Goal: Transaction & Acquisition: Download file/media

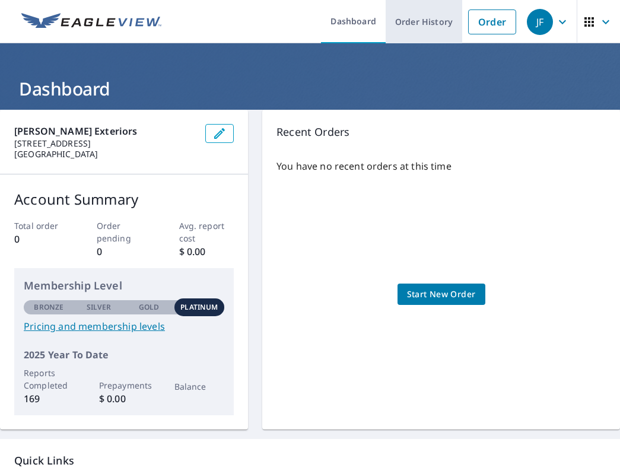
click at [426, 20] on link "Order History" at bounding box center [423, 21] width 76 height 43
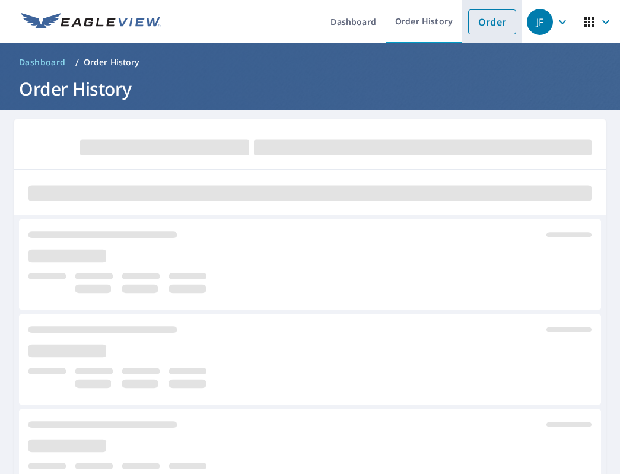
click at [487, 20] on link "Order" at bounding box center [492, 21] width 48 height 25
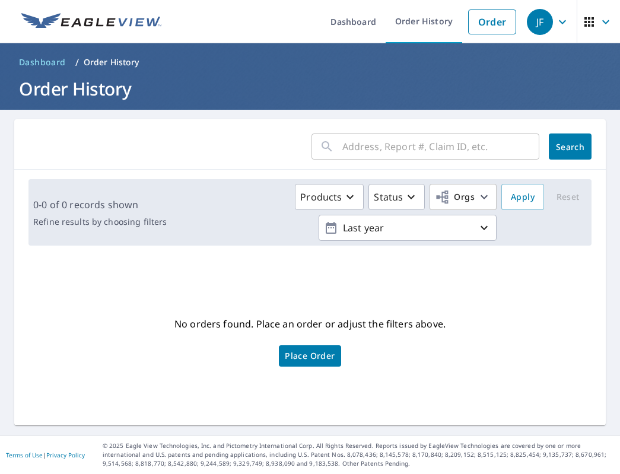
click at [380, 154] on input "text" at bounding box center [440, 146] width 197 height 33
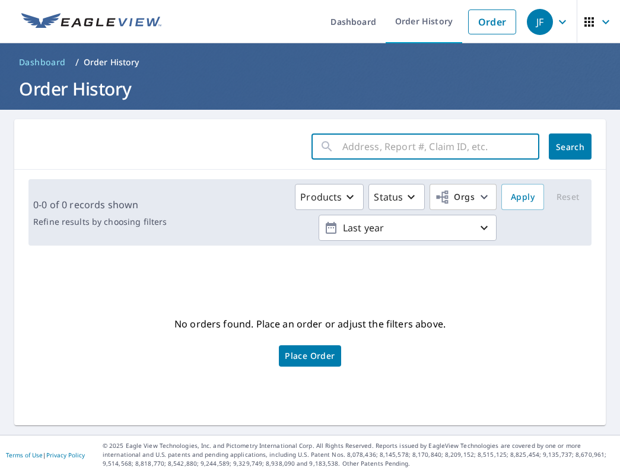
paste input "[STREET_ADDRESS]"
type input "[STREET_ADDRESS]"
click at [564, 152] on button "Search" at bounding box center [569, 146] width 43 height 26
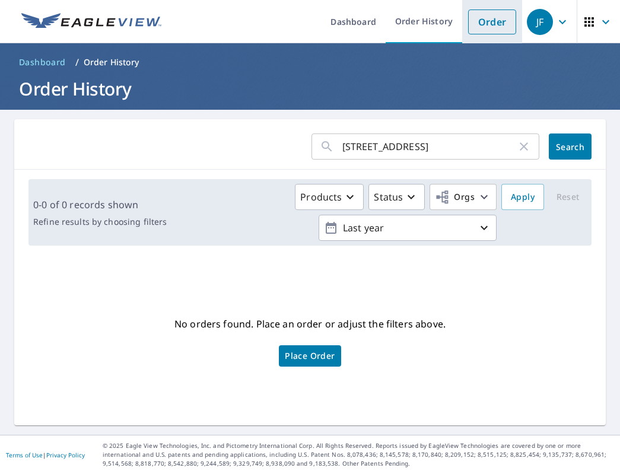
click at [483, 24] on link "Order" at bounding box center [492, 21] width 48 height 25
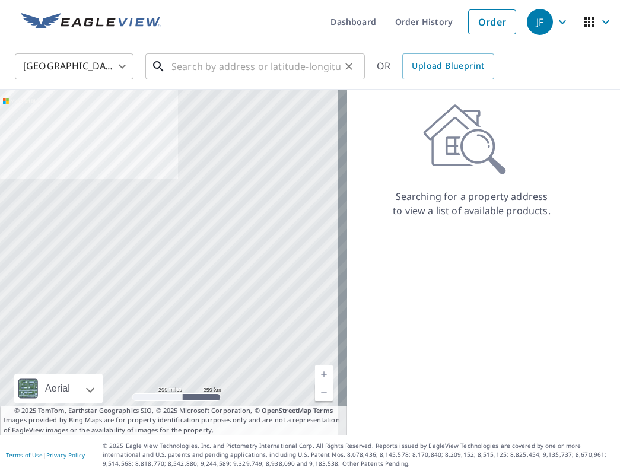
click at [231, 70] on input "text" at bounding box center [255, 66] width 169 height 33
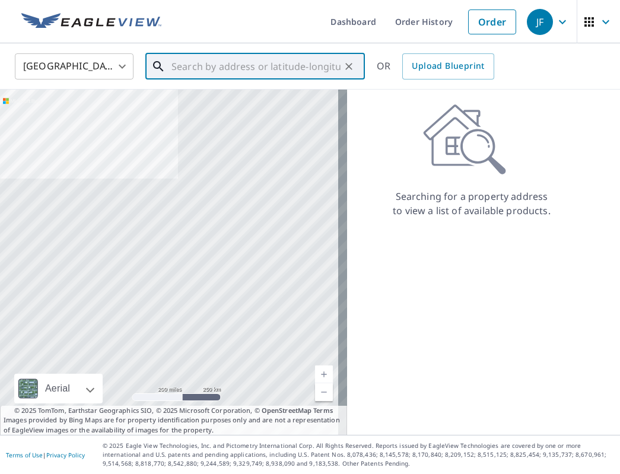
paste input "[STREET_ADDRESS]"
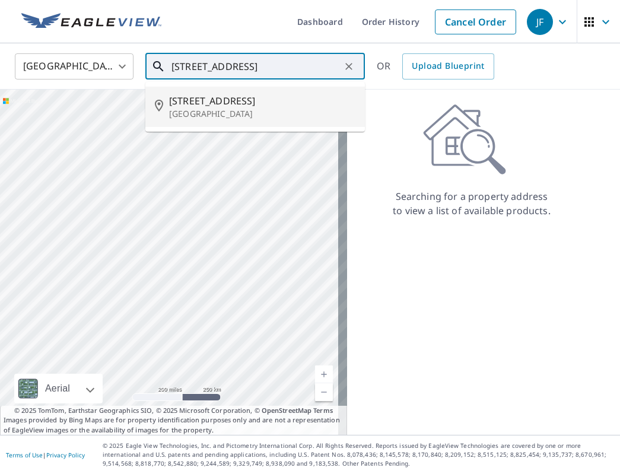
click at [263, 109] on p "[GEOGRAPHIC_DATA]" at bounding box center [262, 114] width 186 height 12
type input "[STREET_ADDRESS]"
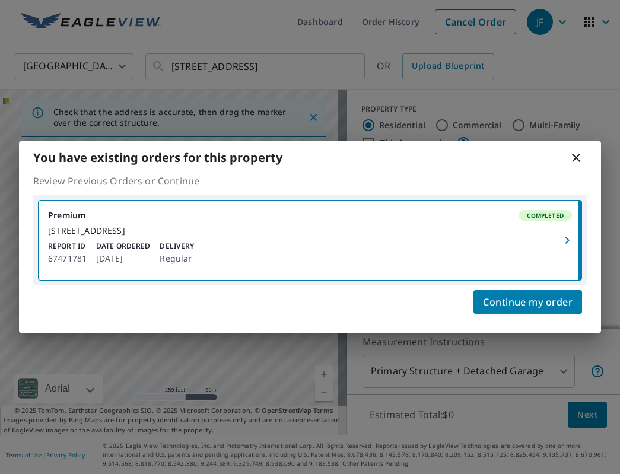
click at [309, 232] on div "[STREET_ADDRESS]" at bounding box center [310, 230] width 524 height 11
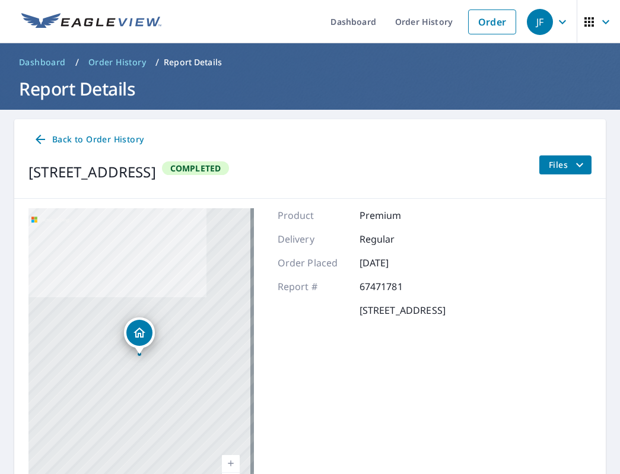
click at [555, 166] on span "Files" at bounding box center [567, 165] width 38 height 14
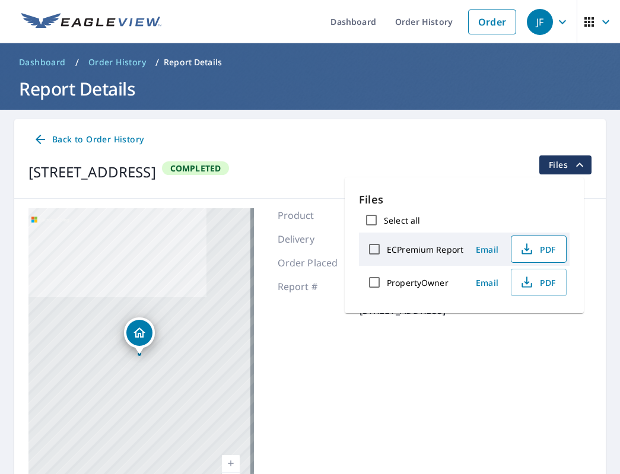
click at [542, 252] on span "PDF" at bounding box center [537, 249] width 38 height 14
